Goal: Task Accomplishment & Management: Manage account settings

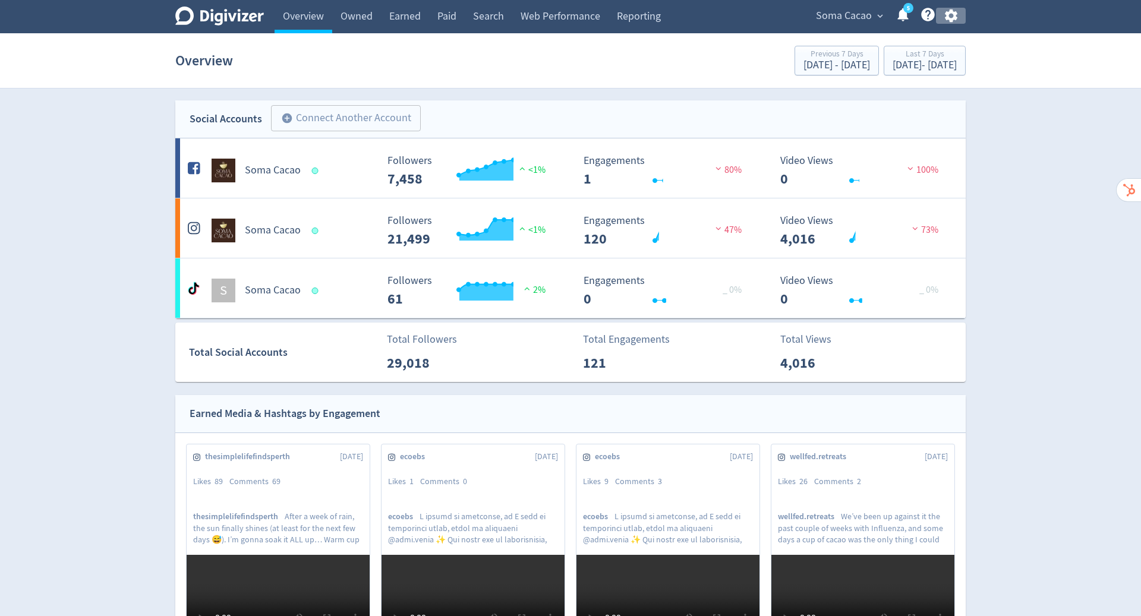
click at [948, 15] on icon "button" at bounding box center [951, 16] width 12 height 13
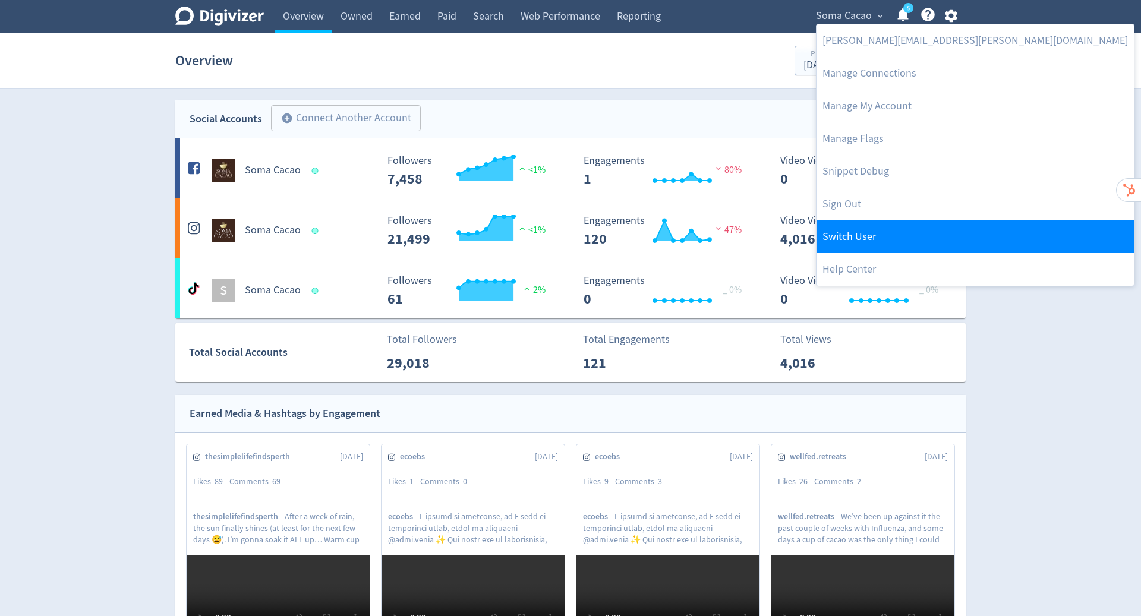
click at [908, 222] on link "Switch User" at bounding box center [975, 237] width 317 height 33
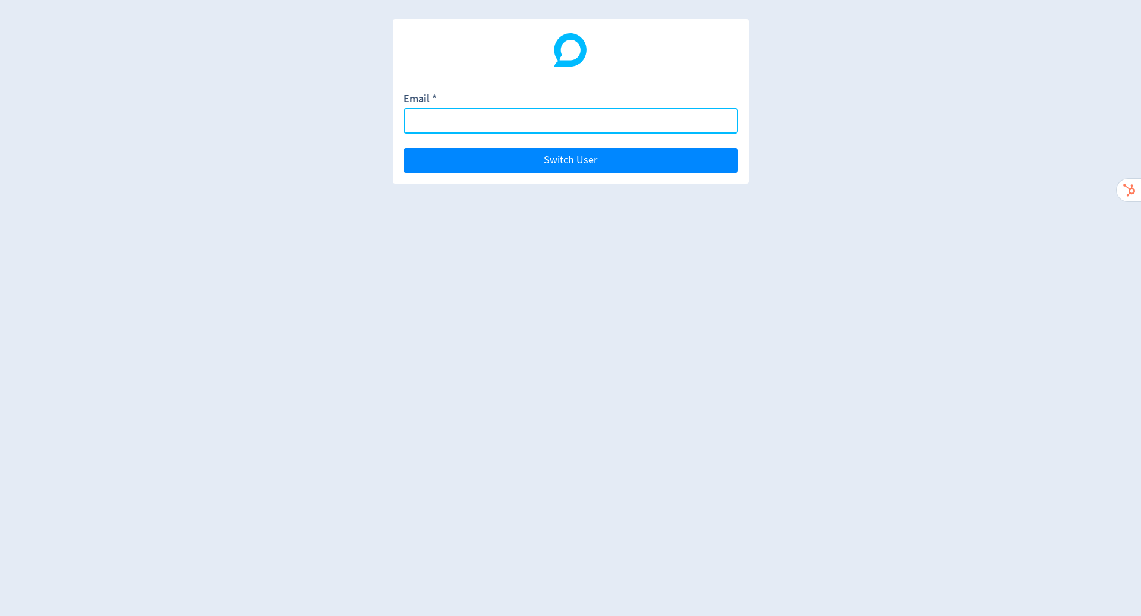
click at [593, 121] on input "Email *" at bounding box center [571, 121] width 335 height 26
paste input "[PERSON_NAME][EMAIL_ADDRESS][DOMAIN_NAME]"
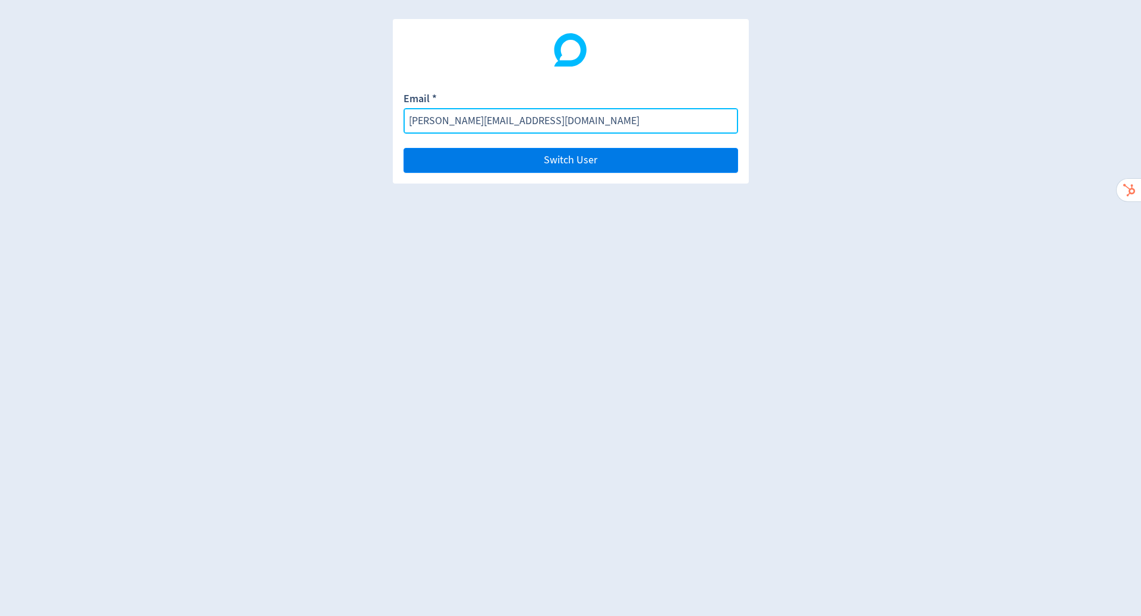
type input "[PERSON_NAME][EMAIL_ADDRESS][DOMAIN_NAME]"
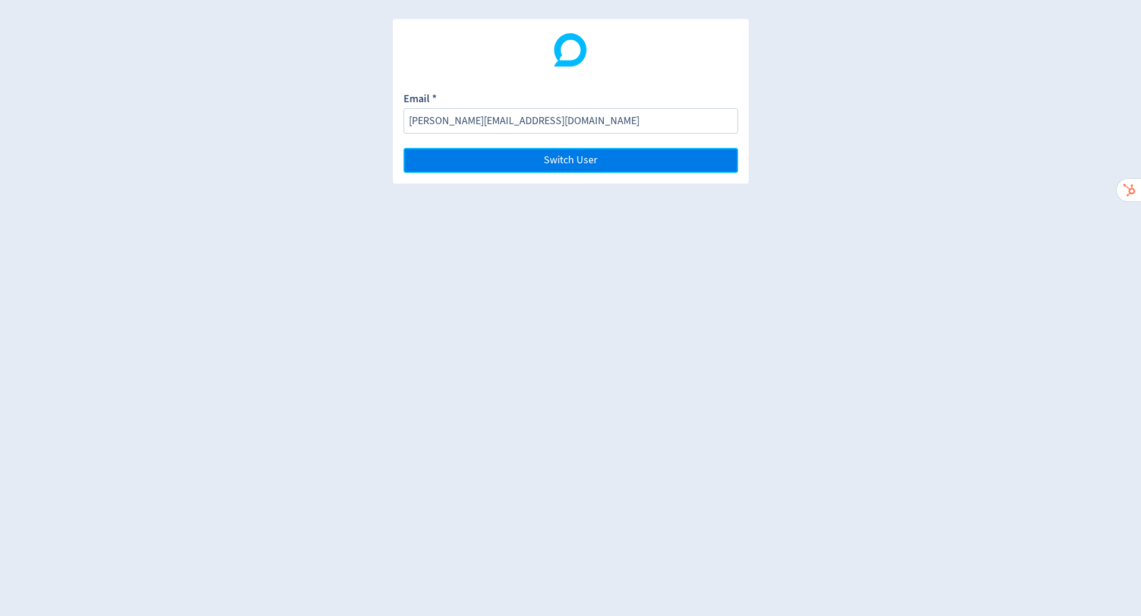
click at [606, 163] on button "Switch User" at bounding box center [571, 160] width 335 height 25
